Goal: Check status: Check status

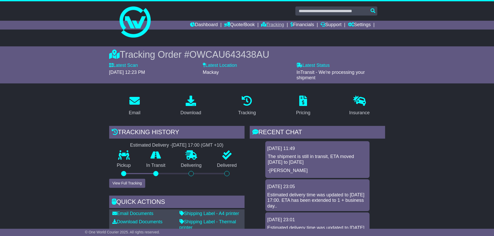
scroll to position [2, 0]
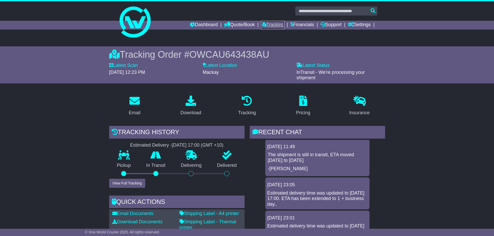
click at [273, 27] on link "Tracking" at bounding box center [272, 25] width 23 height 9
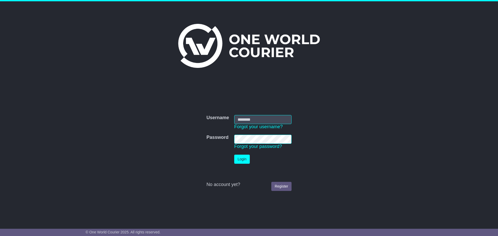
type input "**********"
click at [243, 159] on button "Login" at bounding box center [242, 159] width 16 height 9
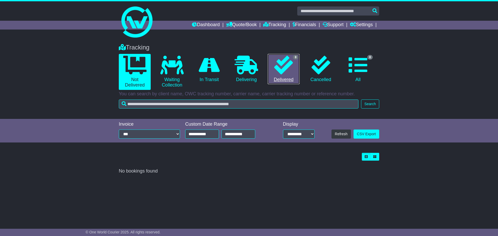
click at [287, 77] on link "8 Delivered" at bounding box center [284, 69] width 32 height 31
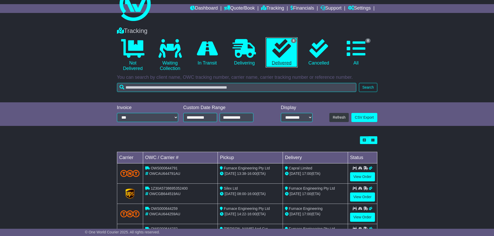
scroll to position [104, 0]
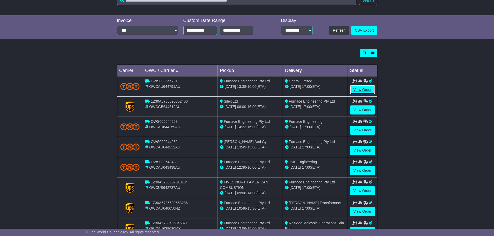
click at [368, 91] on link "View Order" at bounding box center [362, 89] width 25 height 9
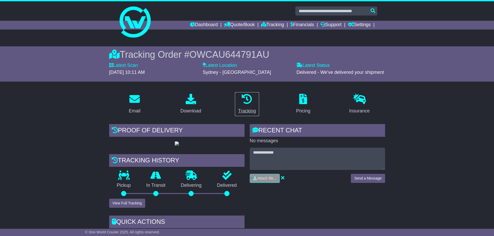
click at [243, 108] on div "Tracking" at bounding box center [247, 111] width 18 height 7
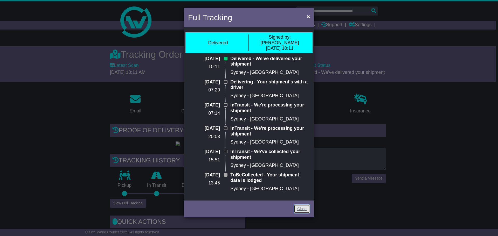
click at [303, 206] on link "Close" at bounding box center [302, 209] width 16 height 9
